Goal: Information Seeking & Learning: Learn about a topic

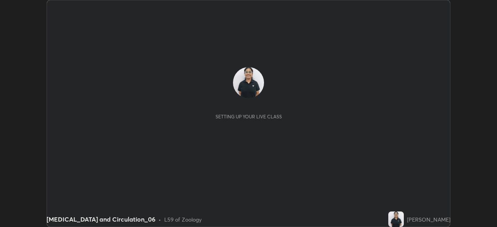
scroll to position [227, 497]
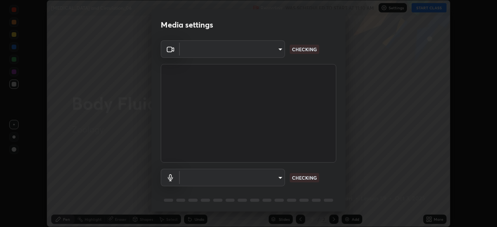
type input "de95885e35f67edce52b031fd5eecd58d819269efb17c98875a0c18d906670c9"
type input "ac4033acc0f21fafa5787794ab93af33849b1bf298b406cef78b1e3e33c5487e"
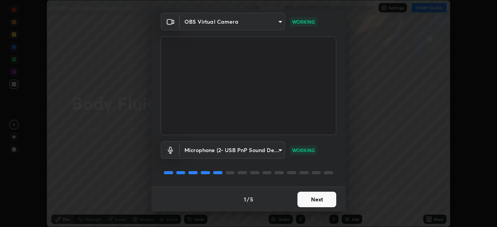
click at [323, 195] on button "Next" at bounding box center [317, 200] width 39 height 16
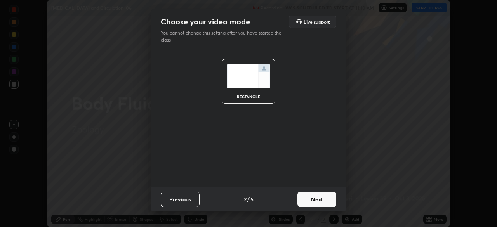
click at [316, 198] on button "Next" at bounding box center [317, 200] width 39 height 16
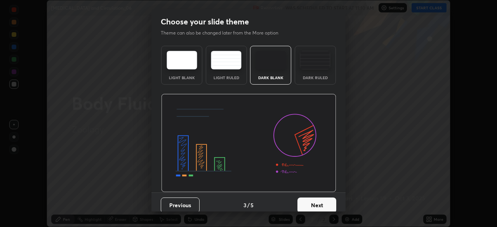
click at [314, 198] on button "Next" at bounding box center [317, 206] width 39 height 16
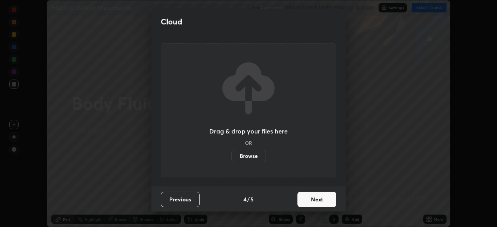
click at [319, 76] on div "Drag & drop your files here OR Browse" at bounding box center [249, 111] width 176 height 134
click at [191, 197] on button "Previous" at bounding box center [180, 200] width 39 height 16
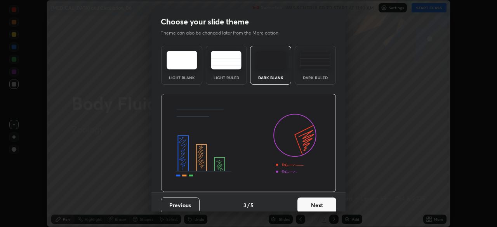
click at [315, 78] on div "Dark Ruled" at bounding box center [315, 78] width 31 height 4
click at [306, 208] on button "Next" at bounding box center [317, 206] width 39 height 16
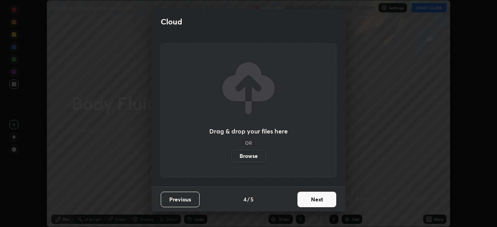
click at [306, 204] on button "Next" at bounding box center [317, 200] width 39 height 16
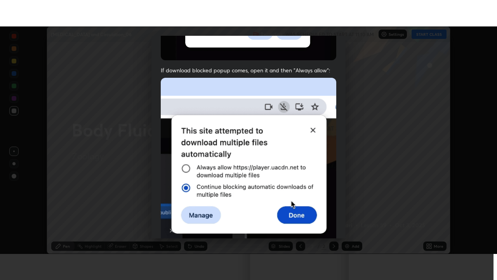
scroll to position [186, 0]
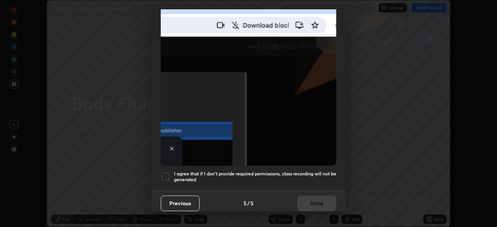
click at [172, 173] on div "I agree that if I don't provide required permissions, class recording will not …" at bounding box center [249, 176] width 176 height 9
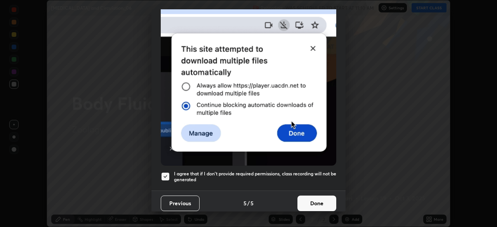
click at [305, 196] on button "Done" at bounding box center [317, 204] width 39 height 16
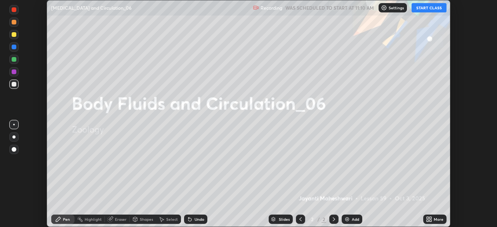
click at [428, 11] on button "START CLASS" at bounding box center [429, 7] width 35 height 9
click at [438, 216] on div "More" at bounding box center [434, 219] width 23 height 9
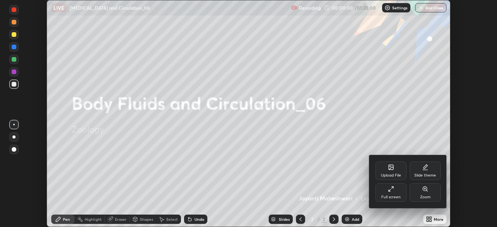
click at [390, 190] on icon at bounding box center [390, 191] width 2 height 2
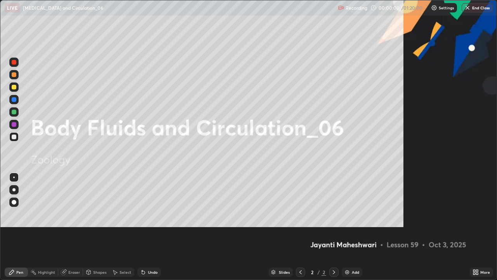
scroll to position [280, 497]
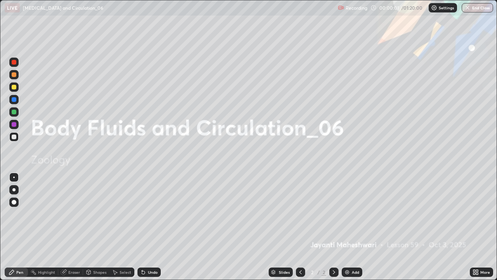
click at [349, 227] on img at bounding box center [347, 272] width 6 height 6
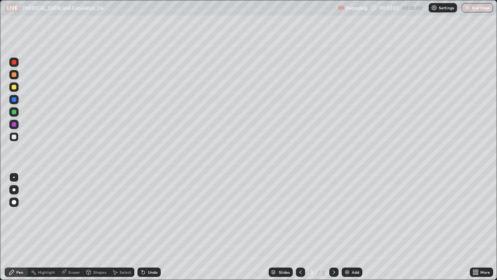
click at [15, 203] on div at bounding box center [14, 202] width 5 height 5
click at [157, 227] on div "Undo" at bounding box center [148, 271] width 23 height 9
click at [17, 110] on div at bounding box center [13, 111] width 9 height 9
click at [12, 227] on icon at bounding box center [12, 272] width 6 height 6
click at [15, 190] on div at bounding box center [13, 189] width 3 height 3
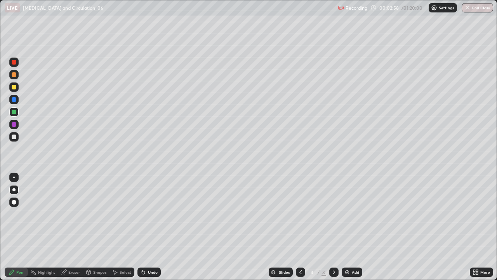
click at [14, 87] on div at bounding box center [14, 87] width 5 height 5
click at [17, 115] on div at bounding box center [13, 111] width 9 height 9
click at [15, 89] on div at bounding box center [14, 87] width 5 height 5
click at [17, 138] on div at bounding box center [13, 136] width 9 height 9
click at [14, 89] on div at bounding box center [14, 87] width 5 height 5
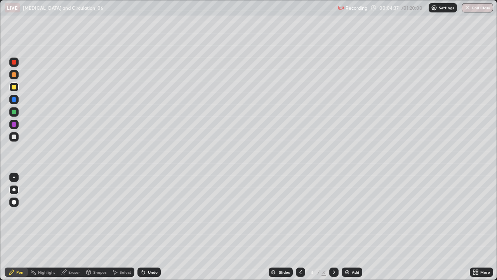
click at [17, 100] on div at bounding box center [13, 99] width 9 height 9
click at [14, 137] on div at bounding box center [14, 136] width 5 height 5
click at [18, 88] on div at bounding box center [13, 86] width 9 height 9
click at [17, 101] on div at bounding box center [13, 99] width 9 height 9
click at [15, 65] on div at bounding box center [13, 61] width 9 height 9
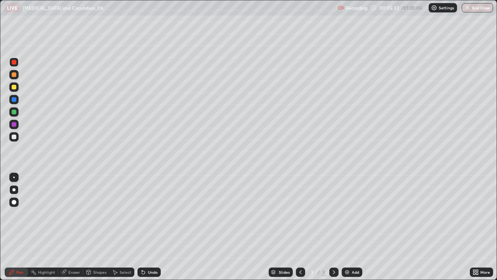
click at [16, 77] on div at bounding box center [13, 74] width 9 height 9
click at [14, 112] on div at bounding box center [14, 112] width 5 height 5
click at [16, 202] on div at bounding box center [14, 202] width 5 height 5
click at [360, 227] on div "Add" at bounding box center [352, 271] width 21 height 9
click at [16, 140] on div at bounding box center [13, 136] width 9 height 9
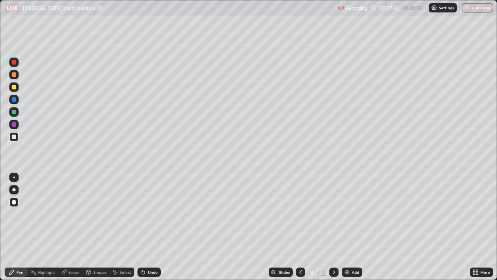
click at [16, 87] on div at bounding box center [14, 87] width 5 height 5
click at [17, 74] on div at bounding box center [13, 74] width 9 height 9
click at [15, 136] on div at bounding box center [14, 136] width 5 height 5
click at [14, 87] on div at bounding box center [14, 87] width 5 height 5
click at [17, 113] on div at bounding box center [13, 111] width 9 height 9
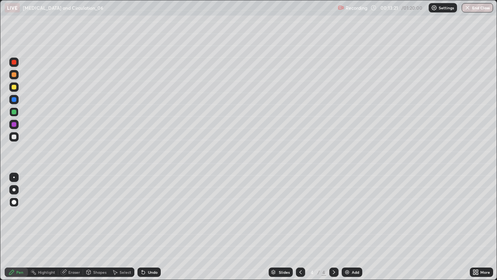
click at [355, 227] on div "Add" at bounding box center [352, 271] width 21 height 9
click at [353, 227] on div "Add" at bounding box center [352, 271] width 21 height 9
click at [15, 135] on div at bounding box center [14, 136] width 5 height 5
click at [300, 227] on icon at bounding box center [301, 272] width 6 height 6
click at [300, 227] on div at bounding box center [300, 271] width 9 height 9
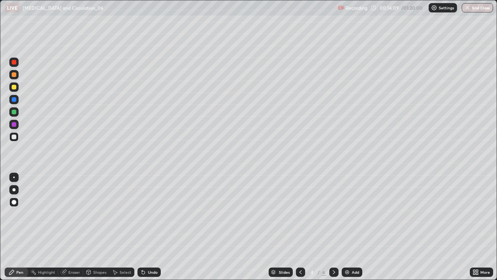
click at [333, 227] on icon at bounding box center [334, 272] width 6 height 6
click at [332, 227] on icon at bounding box center [334, 272] width 6 height 6
click at [14, 115] on div at bounding box center [13, 111] width 9 height 9
click at [300, 227] on icon at bounding box center [301, 272] width 6 height 6
click at [299, 227] on icon at bounding box center [301, 272] width 6 height 6
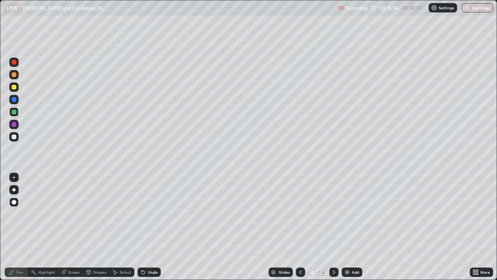
click at [333, 227] on icon at bounding box center [334, 272] width 6 height 6
click at [352, 227] on div "Add" at bounding box center [352, 271] width 21 height 9
click at [16, 76] on div at bounding box center [14, 74] width 5 height 5
click at [14, 89] on div at bounding box center [14, 87] width 5 height 5
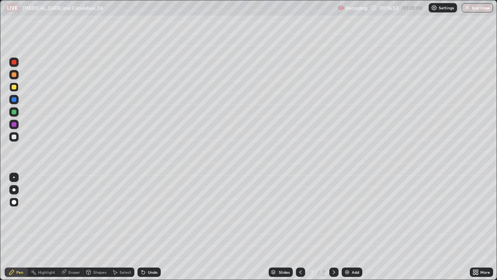
click at [14, 113] on div at bounding box center [14, 112] width 5 height 5
click at [14, 139] on div at bounding box center [14, 136] width 5 height 5
click at [142, 227] on icon at bounding box center [143, 272] width 3 height 3
click at [141, 227] on icon at bounding box center [143, 272] width 6 height 6
click at [420, 93] on icon at bounding box center [420, 93] width 1 height 1
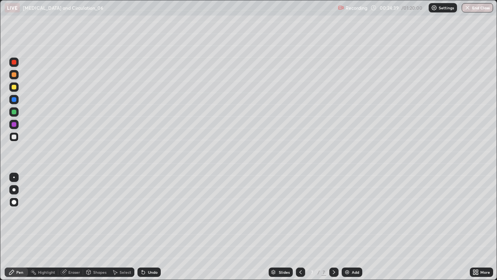
click at [347, 227] on img at bounding box center [347, 272] width 6 height 6
click at [15, 111] on div at bounding box center [14, 112] width 5 height 5
click at [151, 227] on div "Undo" at bounding box center [153, 272] width 10 height 4
click at [12, 87] on div at bounding box center [14, 87] width 5 height 5
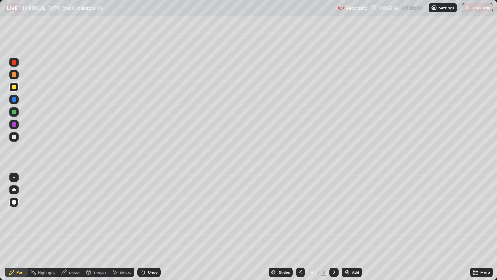
click at [14, 78] on div at bounding box center [13, 74] width 9 height 9
click at [14, 125] on div at bounding box center [14, 124] width 5 height 5
click at [359, 227] on div "Add" at bounding box center [352, 271] width 21 height 9
click at [100, 227] on div "Shapes" at bounding box center [99, 272] width 13 height 4
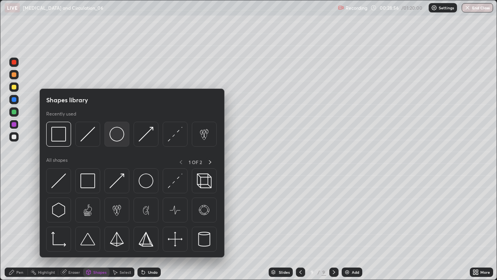
click at [115, 135] on img at bounding box center [117, 134] width 15 height 15
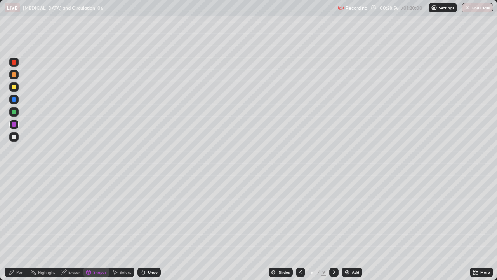
click at [14, 137] on div at bounding box center [14, 136] width 5 height 5
click at [94, 227] on div "Shapes" at bounding box center [99, 272] width 13 height 4
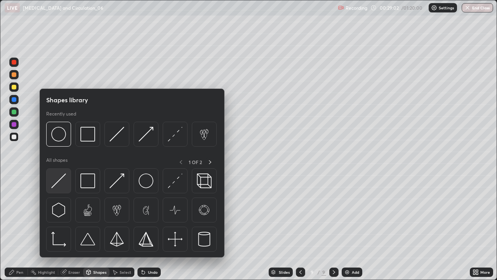
click at [60, 181] on img at bounding box center [58, 180] width 15 height 15
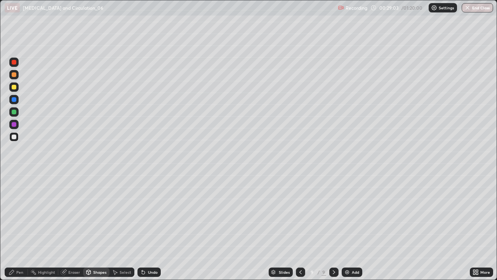
click at [15, 112] on div at bounding box center [14, 112] width 5 height 5
click at [14, 87] on div at bounding box center [14, 87] width 5 height 5
click at [5, 227] on div "Pen" at bounding box center [16, 271] width 23 height 9
click at [14, 99] on div at bounding box center [14, 99] width 5 height 5
click at [13, 137] on div at bounding box center [14, 136] width 5 height 5
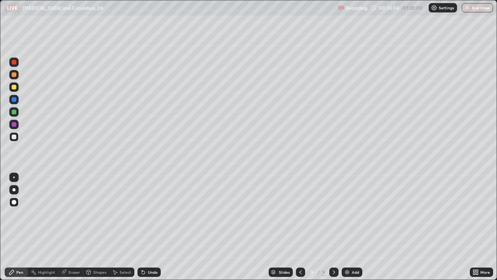
click at [398, 227] on div "Slides 9 / 9 Add" at bounding box center [315, 272] width 309 height 16
click at [18, 76] on div at bounding box center [13, 74] width 9 height 9
click at [346, 227] on img at bounding box center [347, 272] width 6 height 6
click at [14, 138] on div at bounding box center [14, 136] width 5 height 5
click at [15, 109] on div at bounding box center [13, 111] width 9 height 9
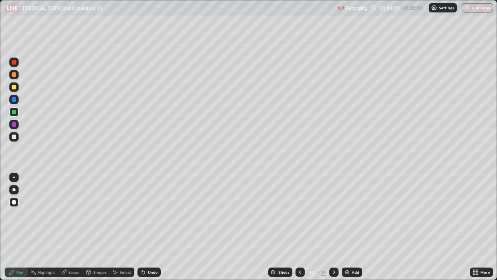
click at [287, 227] on div "Slides" at bounding box center [283, 272] width 11 height 4
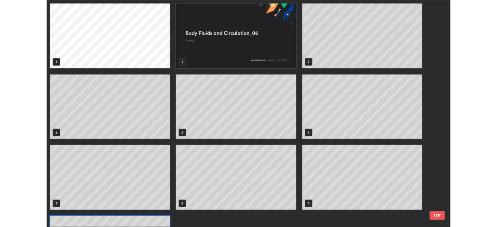
scroll to position [2, 0]
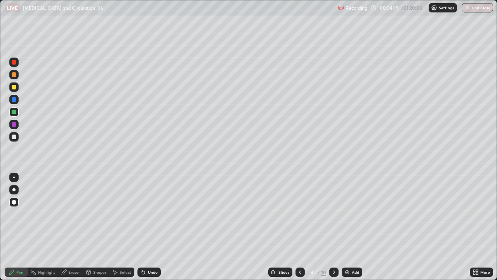
click at [71, 227] on div "Eraser" at bounding box center [74, 272] width 12 height 4
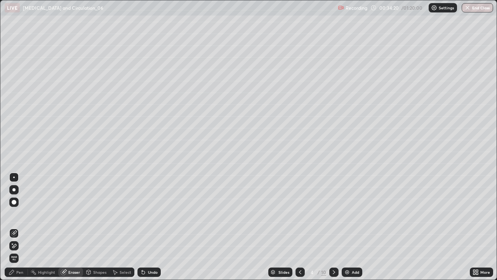
click at [16, 227] on div at bounding box center [13, 245] width 9 height 9
click at [333, 227] on icon at bounding box center [334, 272] width 6 height 6
click at [334, 227] on div at bounding box center [333, 271] width 9 height 9
click at [334, 227] on icon at bounding box center [334, 272] width 6 height 6
click at [15, 227] on div "Pen" at bounding box center [16, 271] width 23 height 9
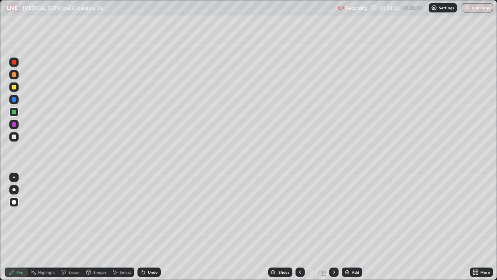
click at [15, 89] on div at bounding box center [14, 87] width 5 height 5
click at [15, 135] on div at bounding box center [14, 136] width 5 height 5
click at [14, 91] on div at bounding box center [13, 86] width 9 height 9
click at [13, 139] on div at bounding box center [13, 136] width 9 height 9
click at [15, 113] on div at bounding box center [14, 112] width 5 height 5
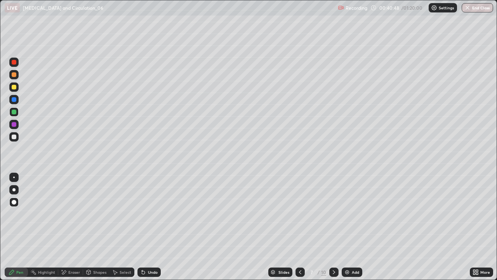
click at [117, 227] on icon at bounding box center [115, 272] width 6 height 6
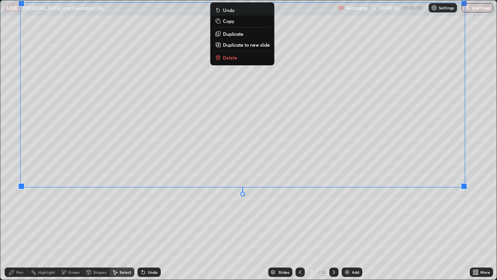
click at [116, 227] on div "0 ° Undo Copy Duplicate Duplicate to new slide Delete" at bounding box center [248, 139] width 496 height 279
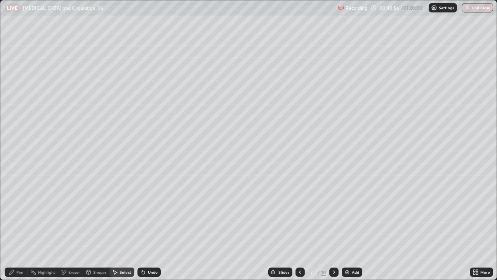
click at [20, 227] on div "Pen" at bounding box center [16, 271] width 23 height 9
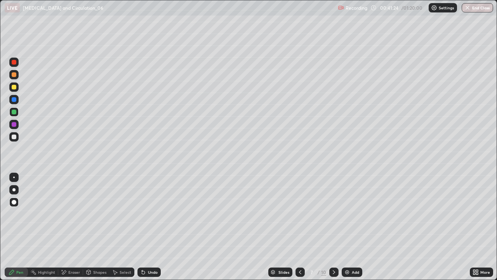
click at [16, 140] on div at bounding box center [13, 136] width 9 height 9
click at [348, 227] on img at bounding box center [347, 272] width 6 height 6
click at [14, 185] on div at bounding box center [13, 189] width 9 height 9
click at [13, 89] on div at bounding box center [14, 87] width 5 height 5
click at [14, 112] on div at bounding box center [14, 112] width 5 height 5
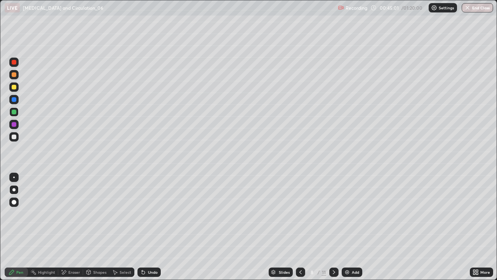
click at [17, 139] on div at bounding box center [13, 136] width 9 height 9
click at [15, 115] on div at bounding box center [13, 111] width 9 height 9
click at [14, 87] on div at bounding box center [14, 87] width 5 height 5
click at [17, 124] on div at bounding box center [13, 124] width 9 height 9
click at [16, 137] on div at bounding box center [14, 136] width 5 height 5
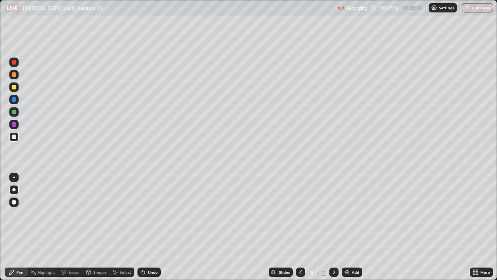
click at [15, 114] on div at bounding box center [14, 112] width 5 height 5
click at [14, 136] on div at bounding box center [14, 136] width 5 height 5
click at [14, 112] on div at bounding box center [14, 112] width 5 height 5
click at [17, 89] on div at bounding box center [13, 86] width 9 height 9
click at [16, 125] on div at bounding box center [14, 124] width 5 height 5
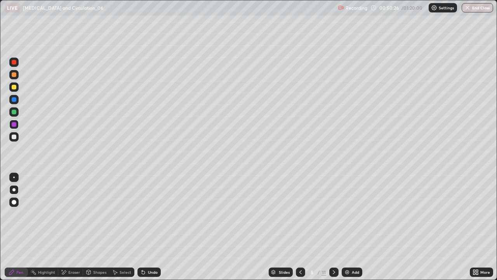
click at [12, 137] on div at bounding box center [14, 136] width 5 height 5
click at [13, 85] on div at bounding box center [14, 87] width 5 height 5
click at [15, 78] on div at bounding box center [13, 74] width 9 height 9
click at [358, 227] on div "Add" at bounding box center [355, 272] width 7 height 4
click at [73, 227] on div "Eraser" at bounding box center [74, 272] width 12 height 4
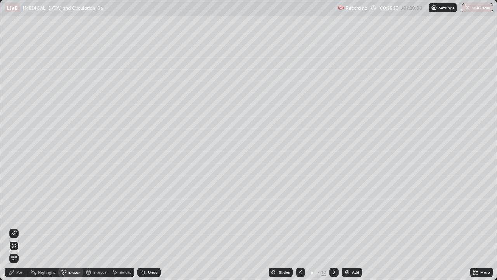
click at [15, 227] on div "Pen" at bounding box center [16, 271] width 23 height 9
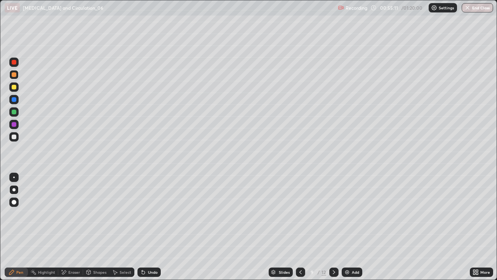
click at [300, 227] on icon at bounding box center [301, 272] width 6 height 6
click at [332, 227] on icon at bounding box center [334, 272] width 6 height 6
click at [16, 138] on div at bounding box center [14, 136] width 5 height 5
click at [16, 89] on div at bounding box center [13, 86] width 9 height 9
click at [16, 136] on div at bounding box center [14, 136] width 5 height 5
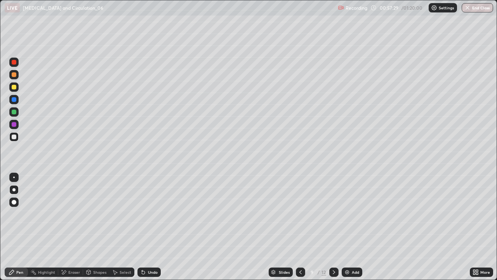
click at [333, 227] on icon at bounding box center [334, 272] width 6 height 6
click at [14, 100] on div at bounding box center [14, 99] width 5 height 5
click at [357, 227] on div "Add" at bounding box center [352, 271] width 21 height 9
click at [17, 137] on div at bounding box center [13, 136] width 9 height 9
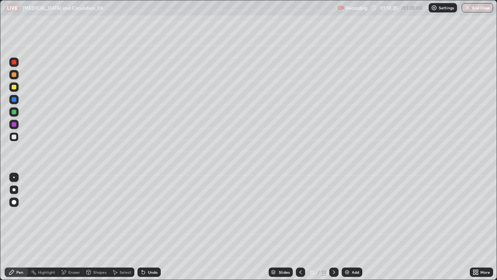
click at [16, 89] on div at bounding box center [13, 86] width 9 height 9
click at [14, 113] on div at bounding box center [14, 112] width 5 height 5
click at [15, 124] on div at bounding box center [14, 124] width 5 height 5
click at [14, 137] on div at bounding box center [14, 136] width 5 height 5
click at [13, 113] on div at bounding box center [14, 112] width 5 height 5
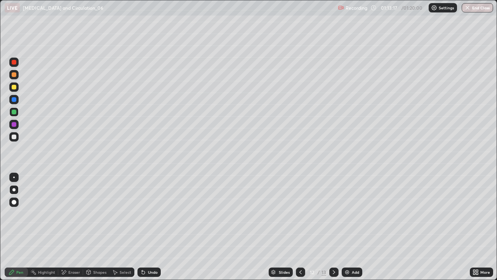
click at [18, 133] on div at bounding box center [13, 137] width 9 height 12
click at [474, 227] on icon at bounding box center [474, 271] width 2 height 2
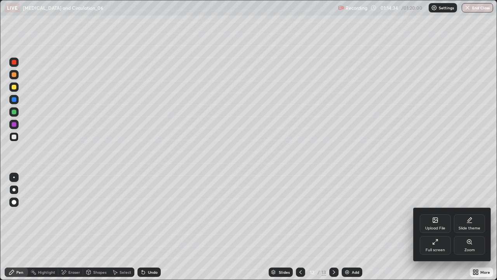
click at [482, 178] on div at bounding box center [248, 140] width 497 height 280
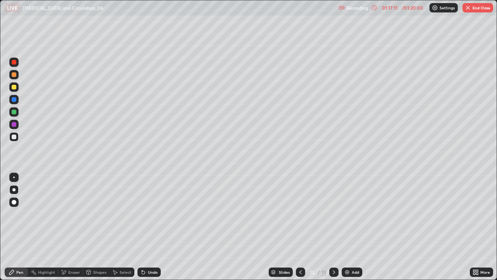
click at [336, 227] on div at bounding box center [333, 271] width 9 height 9
click at [301, 227] on icon at bounding box center [301, 272] width 6 height 6
click at [299, 227] on icon at bounding box center [300, 272] width 2 height 4
click at [299, 227] on icon at bounding box center [301, 272] width 6 height 6
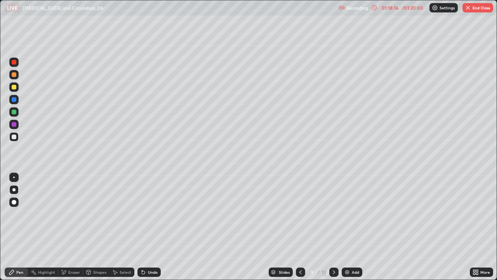
click at [334, 227] on icon at bounding box center [334, 272] width 2 height 4
click at [334, 227] on icon at bounding box center [334, 272] width 6 height 6
click at [333, 227] on icon at bounding box center [334, 272] width 6 height 6
click at [332, 227] on icon at bounding box center [334, 272] width 6 height 6
click at [301, 227] on icon at bounding box center [301, 272] width 6 height 6
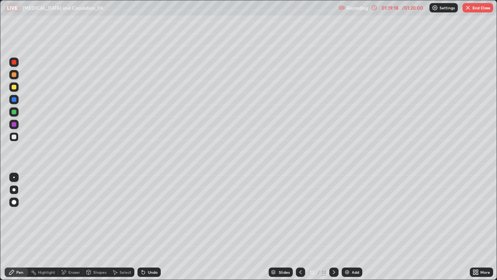
click at [299, 227] on icon at bounding box center [300, 272] width 2 height 4
click at [300, 227] on icon at bounding box center [300, 272] width 2 height 4
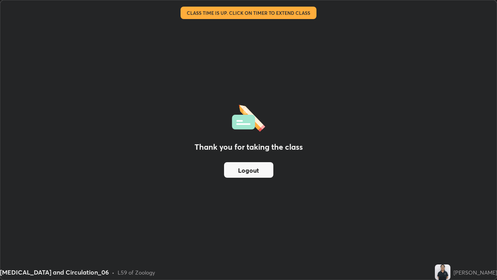
click at [255, 54] on div "Thank you for taking the class Logout" at bounding box center [248, 139] width 496 height 279
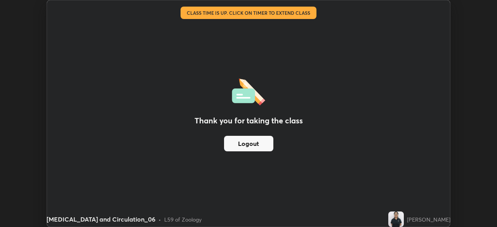
scroll to position [38613, 38343]
click at [465, 45] on div "Thank you for taking the class Logout Setting up your live class Class time is …" at bounding box center [248, 113] width 497 height 227
